Goal: Understand process/instructions: Learn how to perform a task or action

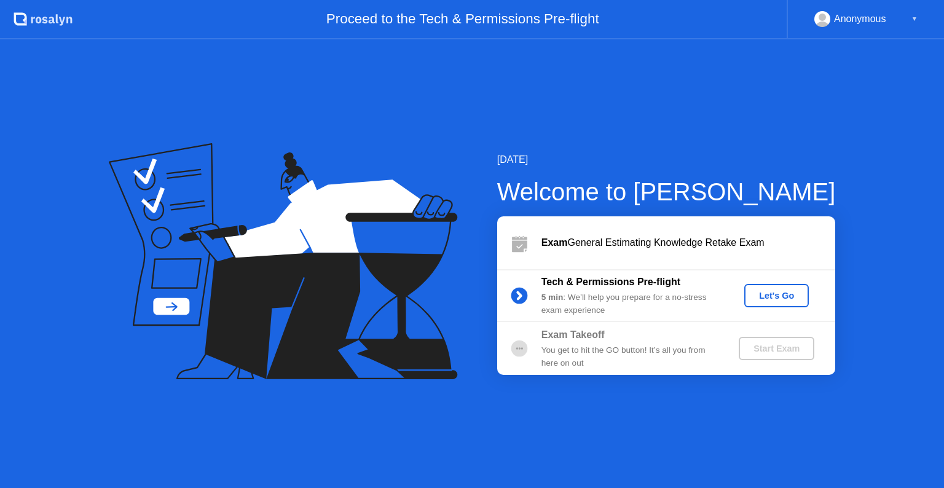
click at [770, 301] on div "Let's Go" at bounding box center [777, 296] width 55 height 10
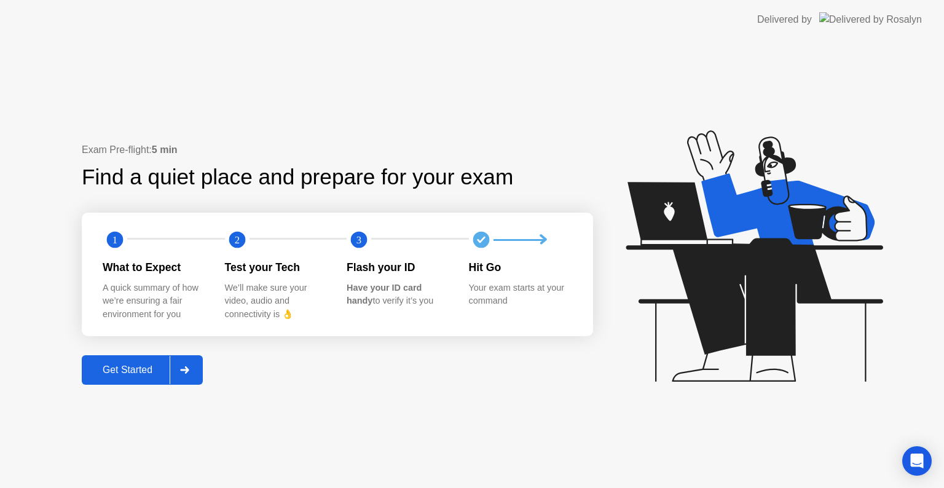
click at [155, 374] on div "Get Started" at bounding box center [127, 370] width 84 height 11
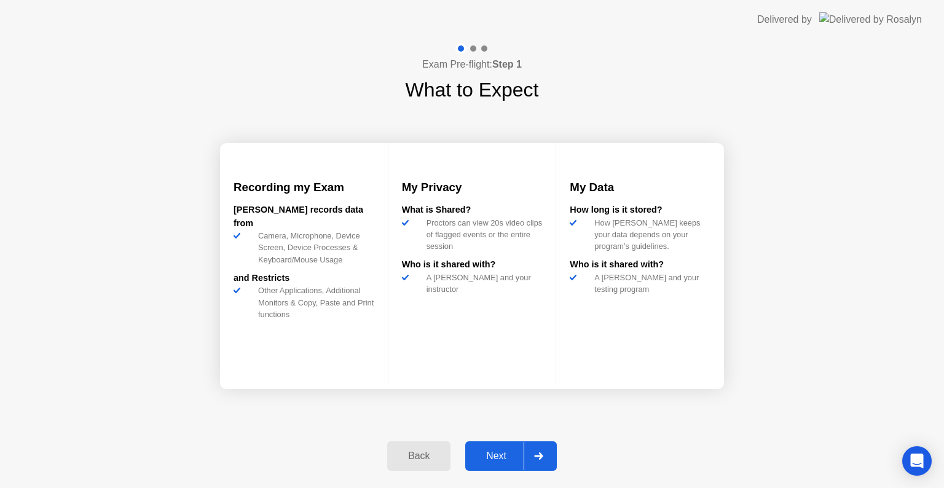
click at [502, 456] on div "Next" at bounding box center [496, 456] width 55 height 11
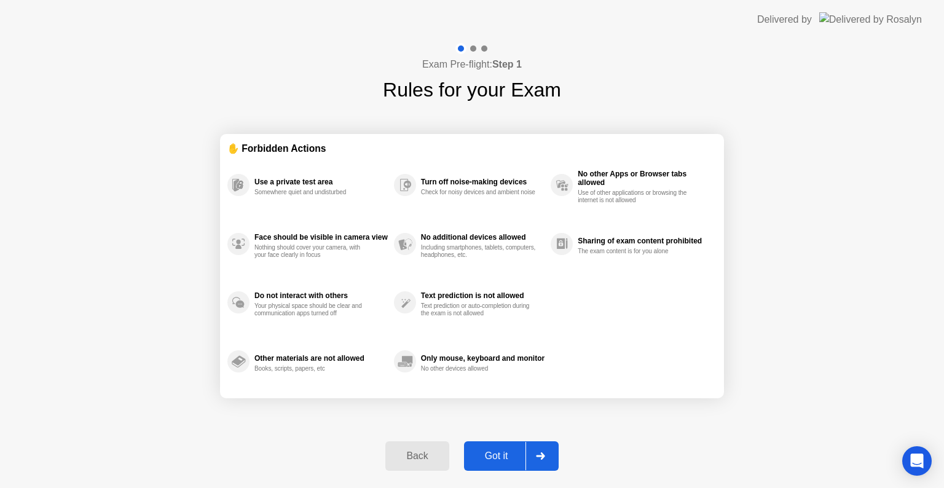
click at [488, 451] on div "Got it" at bounding box center [497, 456] width 58 height 11
select select "**********"
select select "*******"
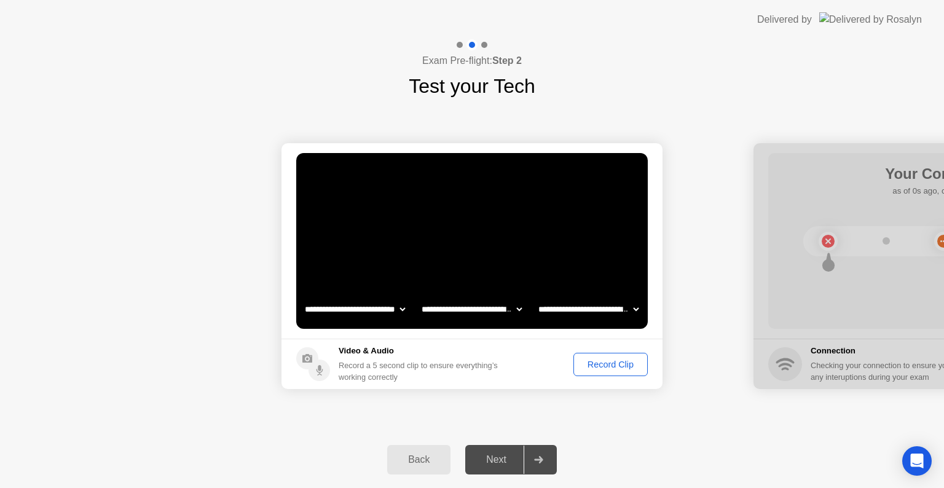
click at [617, 365] on div "Record Clip" at bounding box center [611, 365] width 66 height 10
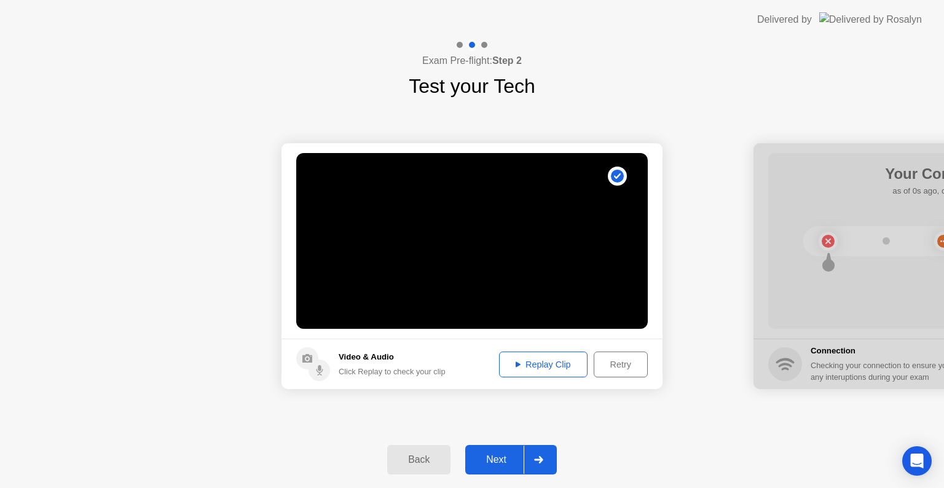
click at [548, 369] on div "Replay Clip" at bounding box center [544, 365] width 80 height 10
click at [492, 457] on div "Next" at bounding box center [496, 459] width 55 height 11
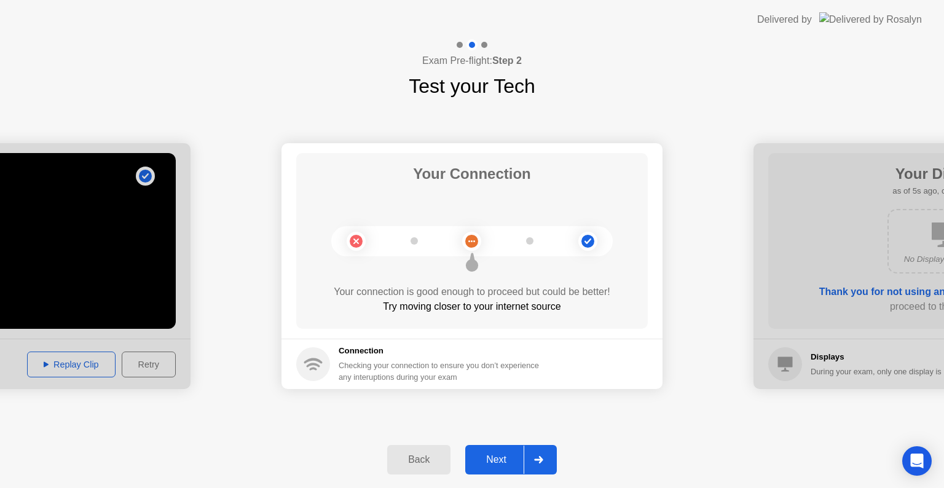
click at [502, 449] on button "Next" at bounding box center [511, 460] width 92 height 30
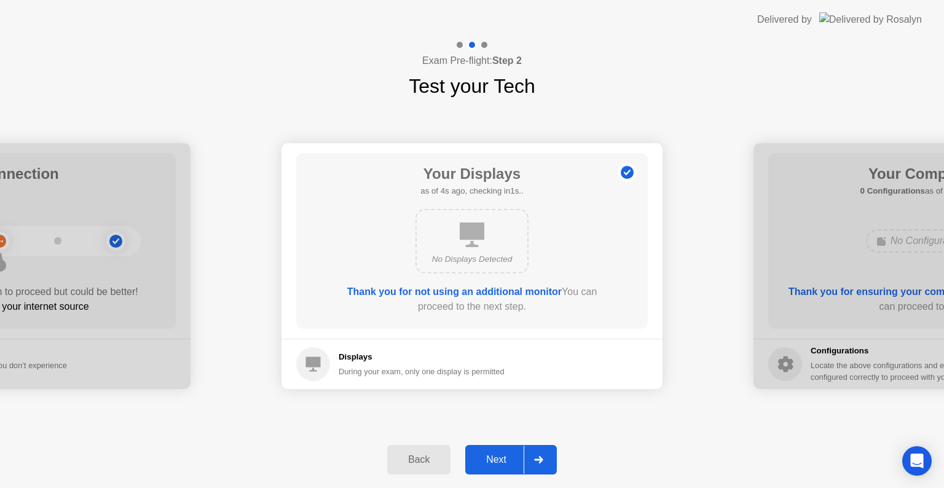
click at [502, 454] on div "Next" at bounding box center [496, 459] width 55 height 11
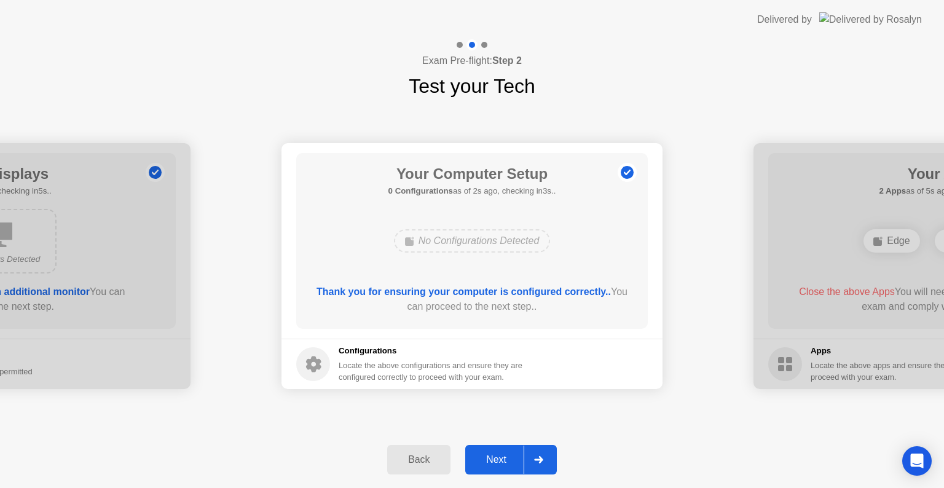
click at [510, 460] on div "Next" at bounding box center [496, 459] width 55 height 11
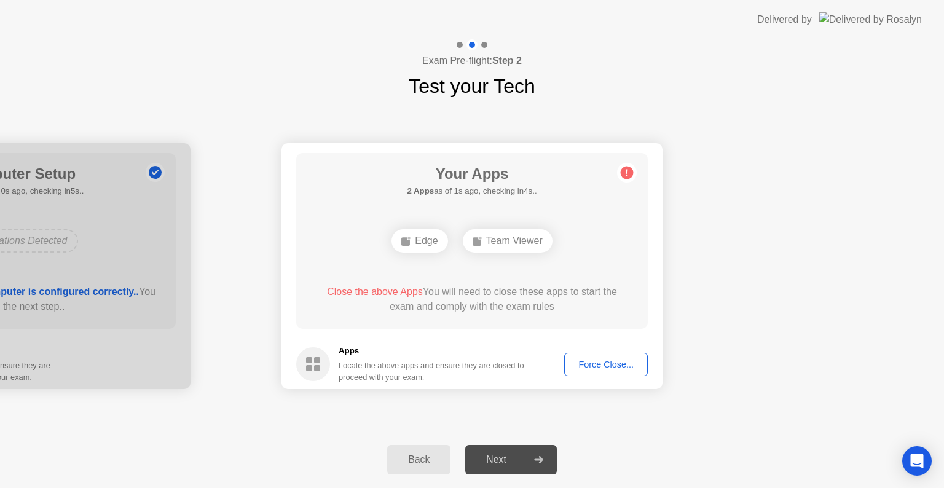
click at [622, 355] on button "Force Close..." at bounding box center [606, 364] width 84 height 23
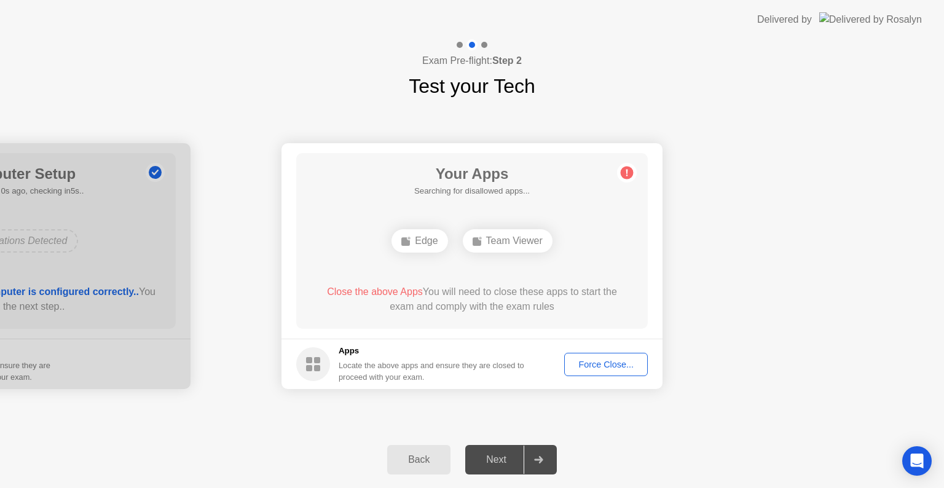
click at [486, 355] on h5 "Apps" at bounding box center [432, 351] width 186 height 12
click at [590, 363] on div "Force Close..." at bounding box center [606, 365] width 75 height 10
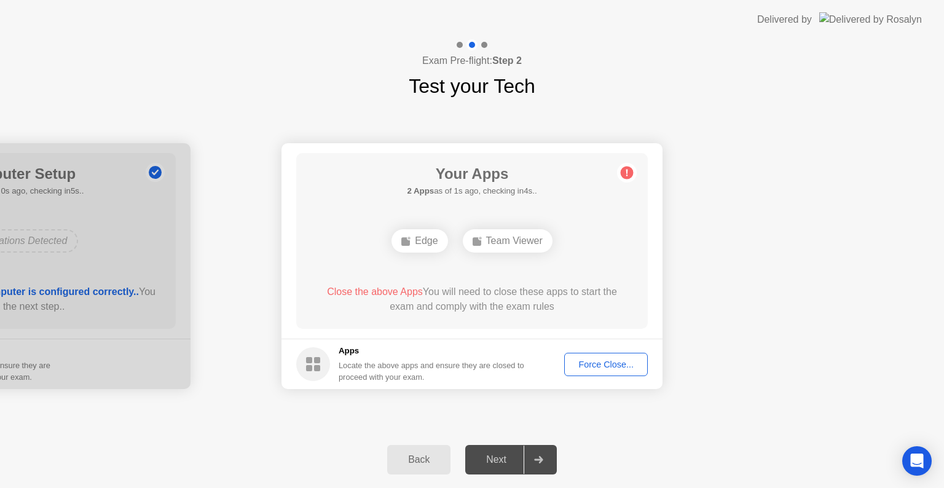
click at [430, 238] on div "Edge" at bounding box center [420, 240] width 56 height 23
click at [591, 253] on div "Edge Team Viewer" at bounding box center [472, 240] width 282 height 33
click at [517, 251] on div "Team Viewer" at bounding box center [508, 240] width 90 height 23
click at [335, 366] on div "Apps Locate the above apps and ensure they are closed to proceed with your exam." at bounding box center [410, 364] width 229 height 38
click at [296, 359] on icon at bounding box center [313, 364] width 34 height 34
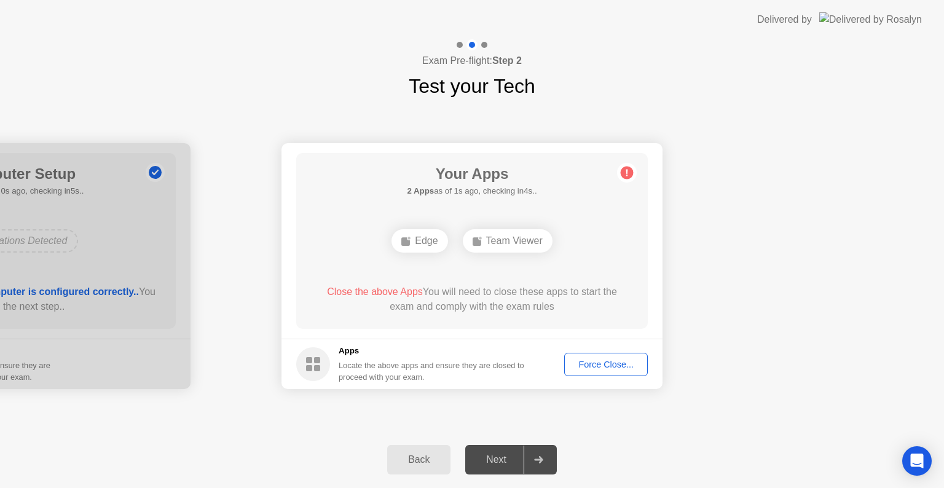
click at [311, 366] on rect at bounding box center [309, 368] width 6 height 6
click at [613, 362] on div "Force Close..." at bounding box center [606, 365] width 75 height 10
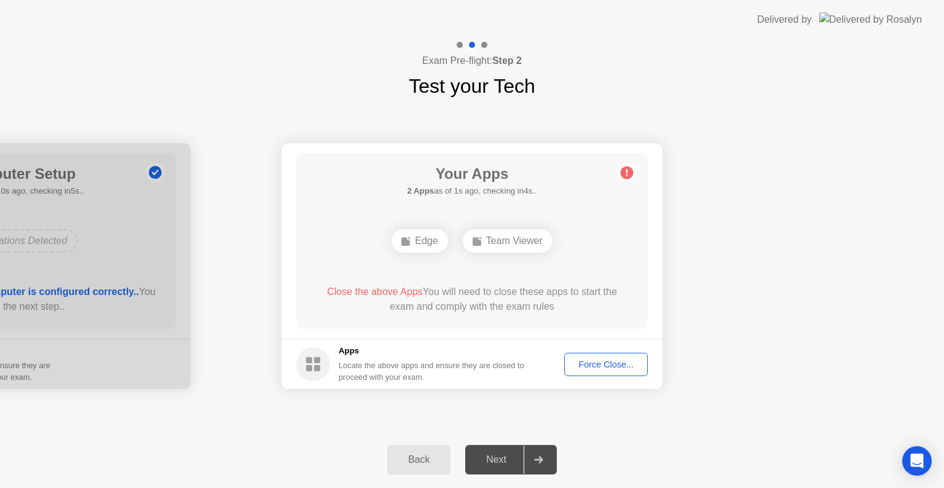
click at [513, 247] on div "Team Viewer" at bounding box center [508, 240] width 90 height 23
click at [608, 360] on div "Force Close..." at bounding box center [606, 365] width 75 height 10
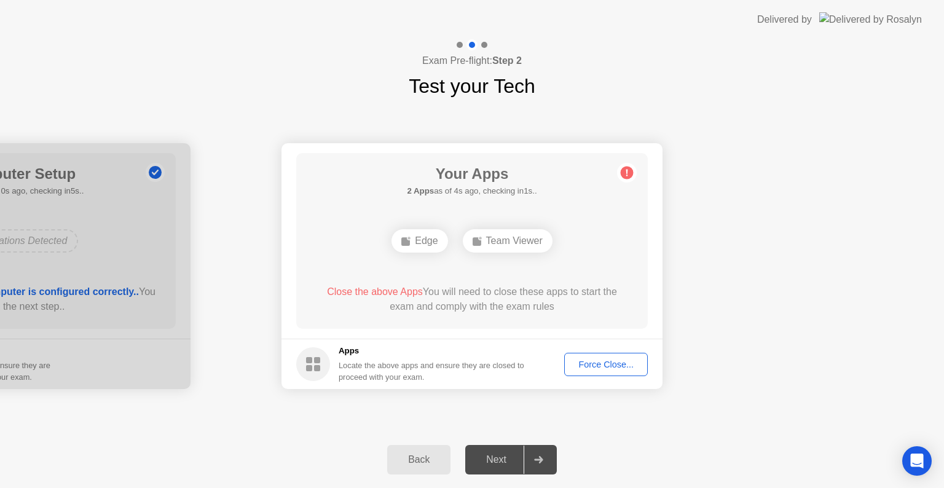
click at [408, 449] on button "Back" at bounding box center [418, 460] width 63 height 30
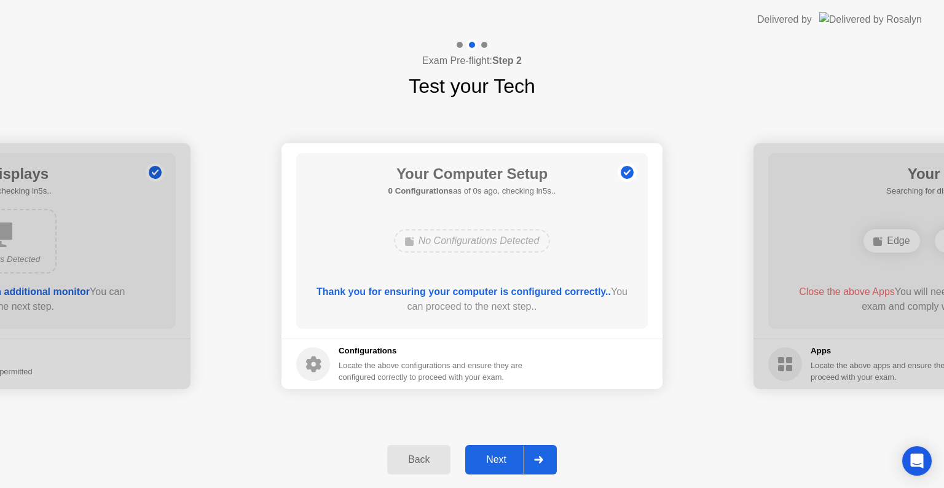
click at [514, 467] on button "Next" at bounding box center [511, 460] width 92 height 30
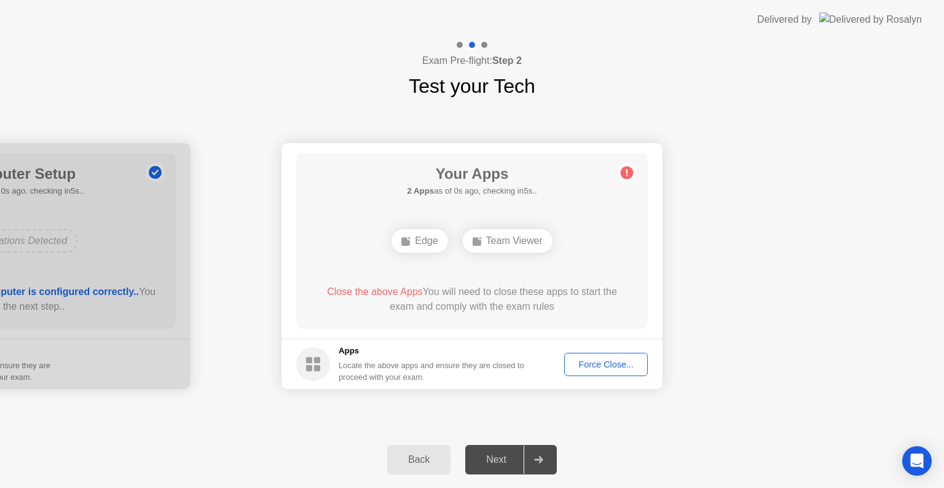
click at [622, 202] on div "Your Apps 2 Apps as of 0s ago, checking in5s.. Edge Team Viewer Close the above…" at bounding box center [472, 241] width 352 height 176
click at [642, 175] on div "Your Apps 2 Apps as of 1s ago, checking in4s.. Edge Team Viewer Close the above…" at bounding box center [472, 241] width 352 height 176
click at [627, 167] on circle at bounding box center [627, 173] width 13 height 13
drag, startPoint x: 440, startPoint y: 291, endPoint x: 406, endPoint y: 290, distance: 34.5
click at [440, 291] on div "Close the above Apps You will need to close these apps to start the exam and co…" at bounding box center [472, 300] width 317 height 30
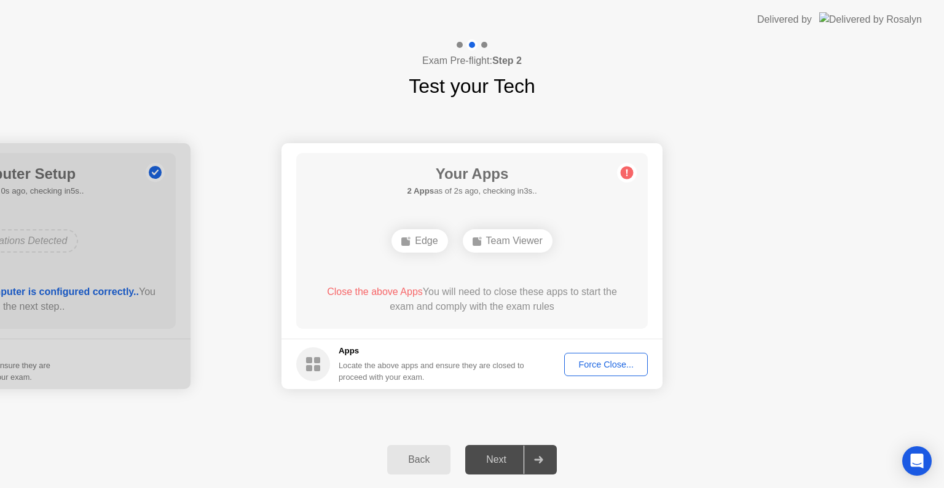
click at [394, 287] on span "Close the above Apps" at bounding box center [375, 292] width 96 height 10
click at [616, 360] on div "Force Close..." at bounding box center [606, 365] width 75 height 10
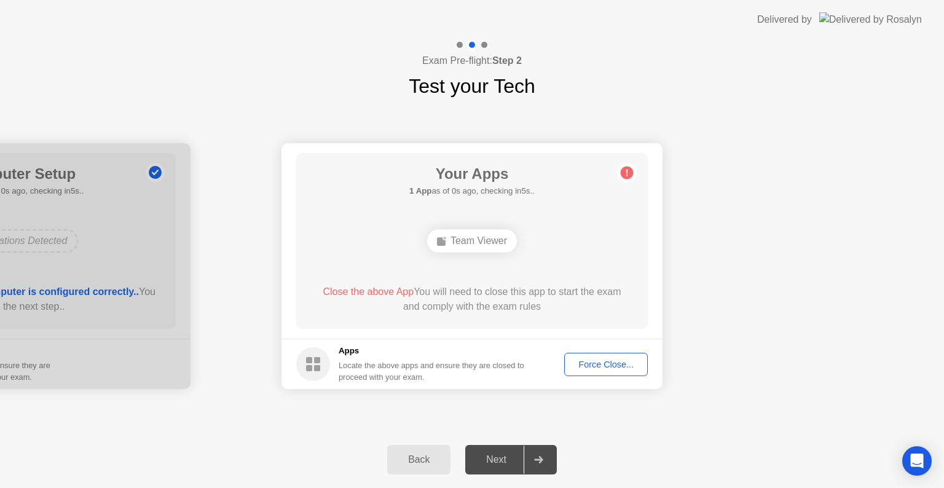
click at [521, 237] on div "Team Viewer" at bounding box center [472, 240] width 282 height 33
click at [494, 238] on div "Team Viewer" at bounding box center [472, 240] width 90 height 23
click at [625, 371] on button "Force Close..." at bounding box center [606, 364] width 84 height 23
